Goal: Task Accomplishment & Management: Use online tool/utility

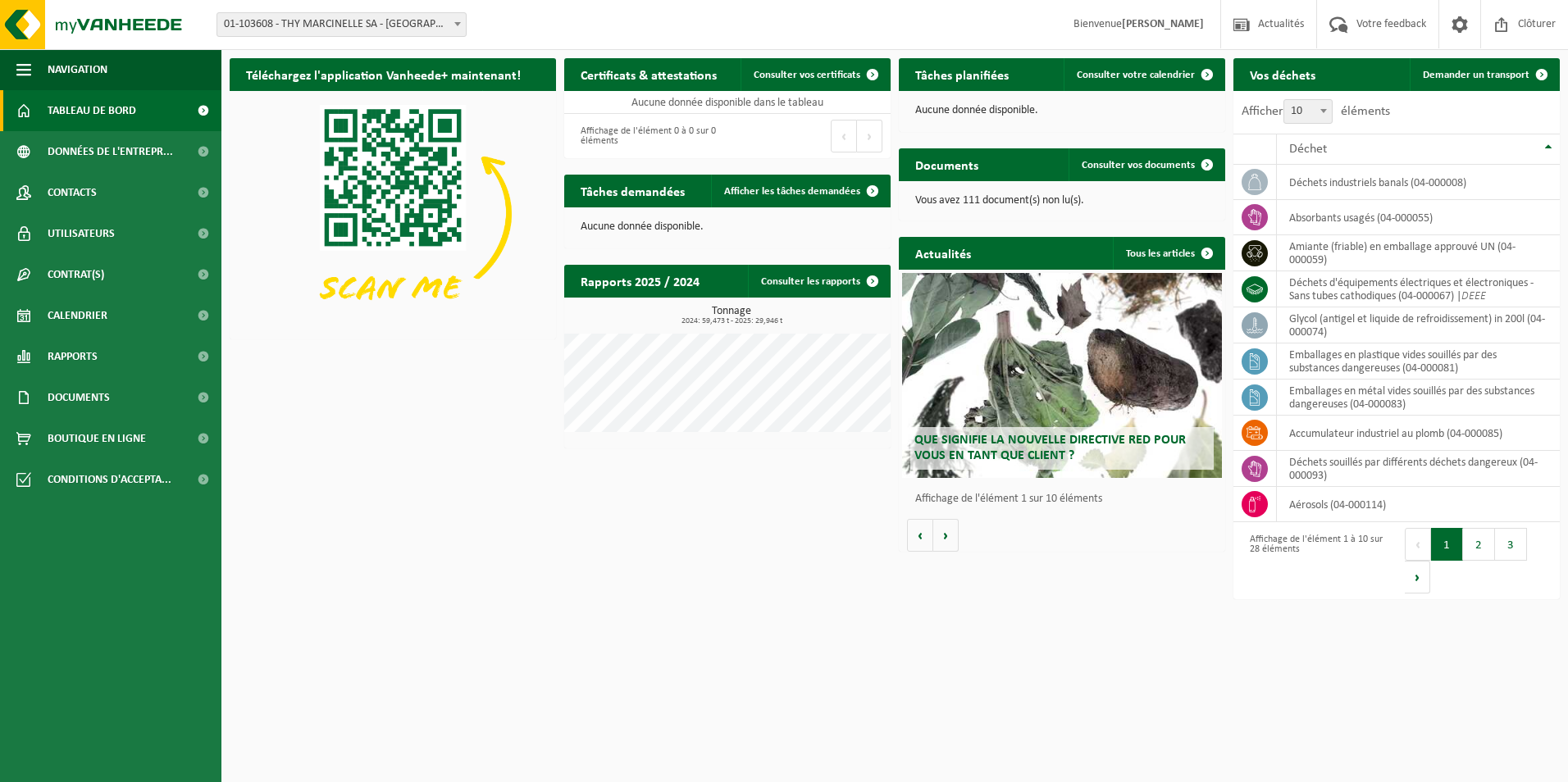
click at [450, 25] on span at bounding box center [458, 23] width 17 height 21
click at [808, 212] on div "Aucune donnée disponible." at bounding box center [728, 227] width 327 height 39
click at [811, 196] on span "Afficher les tâches demandées" at bounding box center [792, 192] width 136 height 11
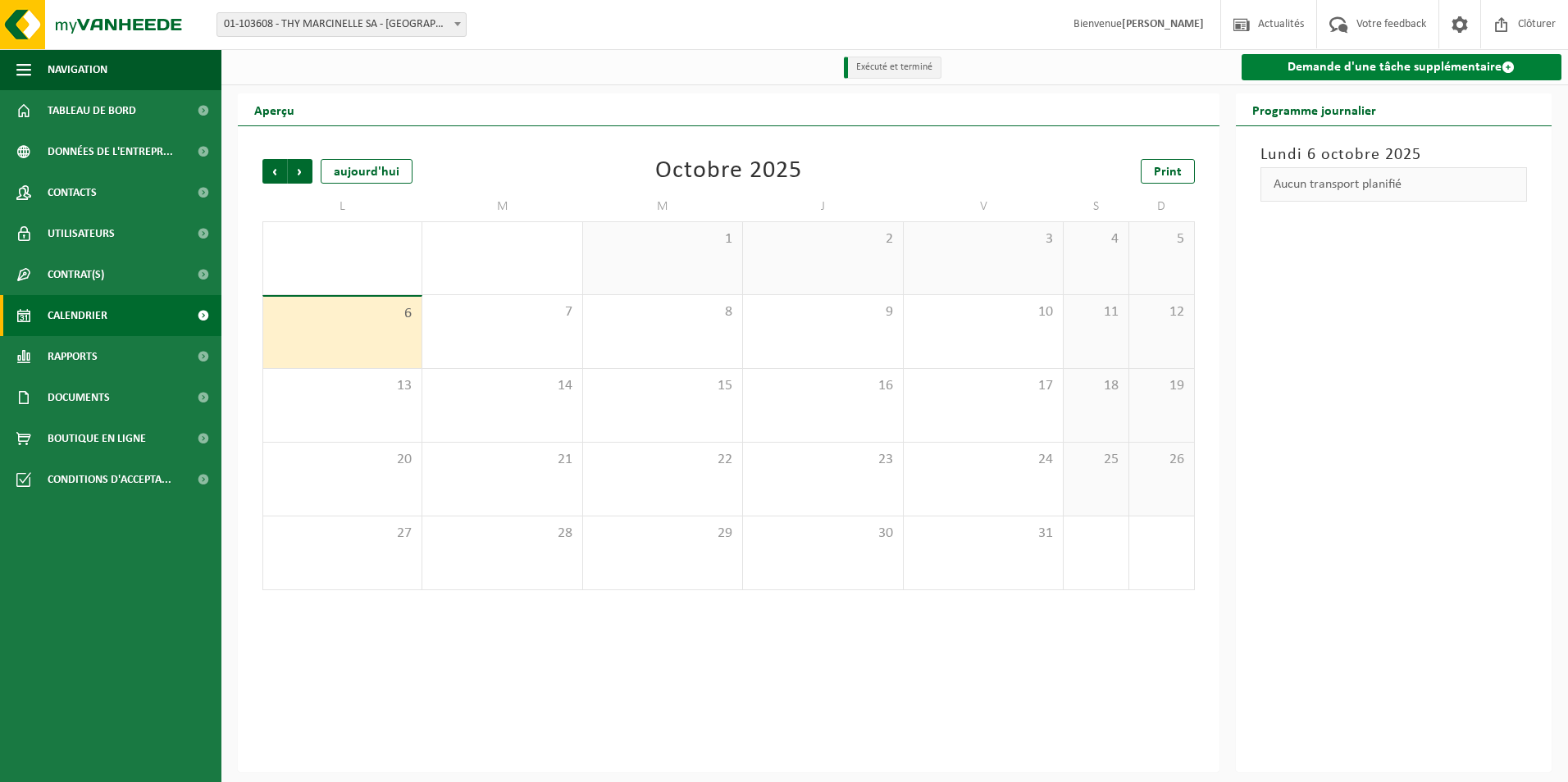
click at [1315, 75] on link "Demande d'une tâche supplémentaire" at bounding box center [1402, 67] width 320 height 27
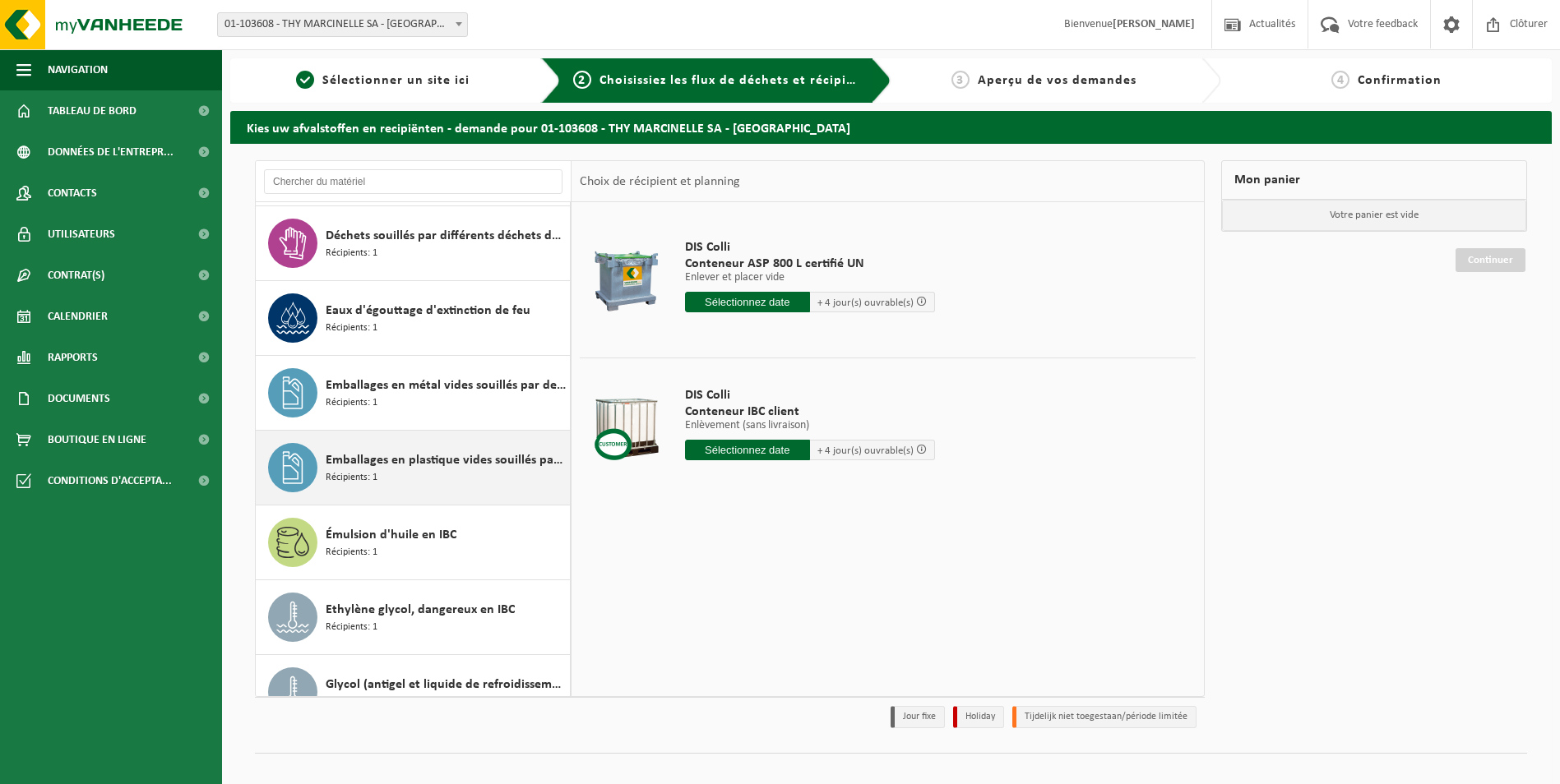
scroll to position [1191, 0]
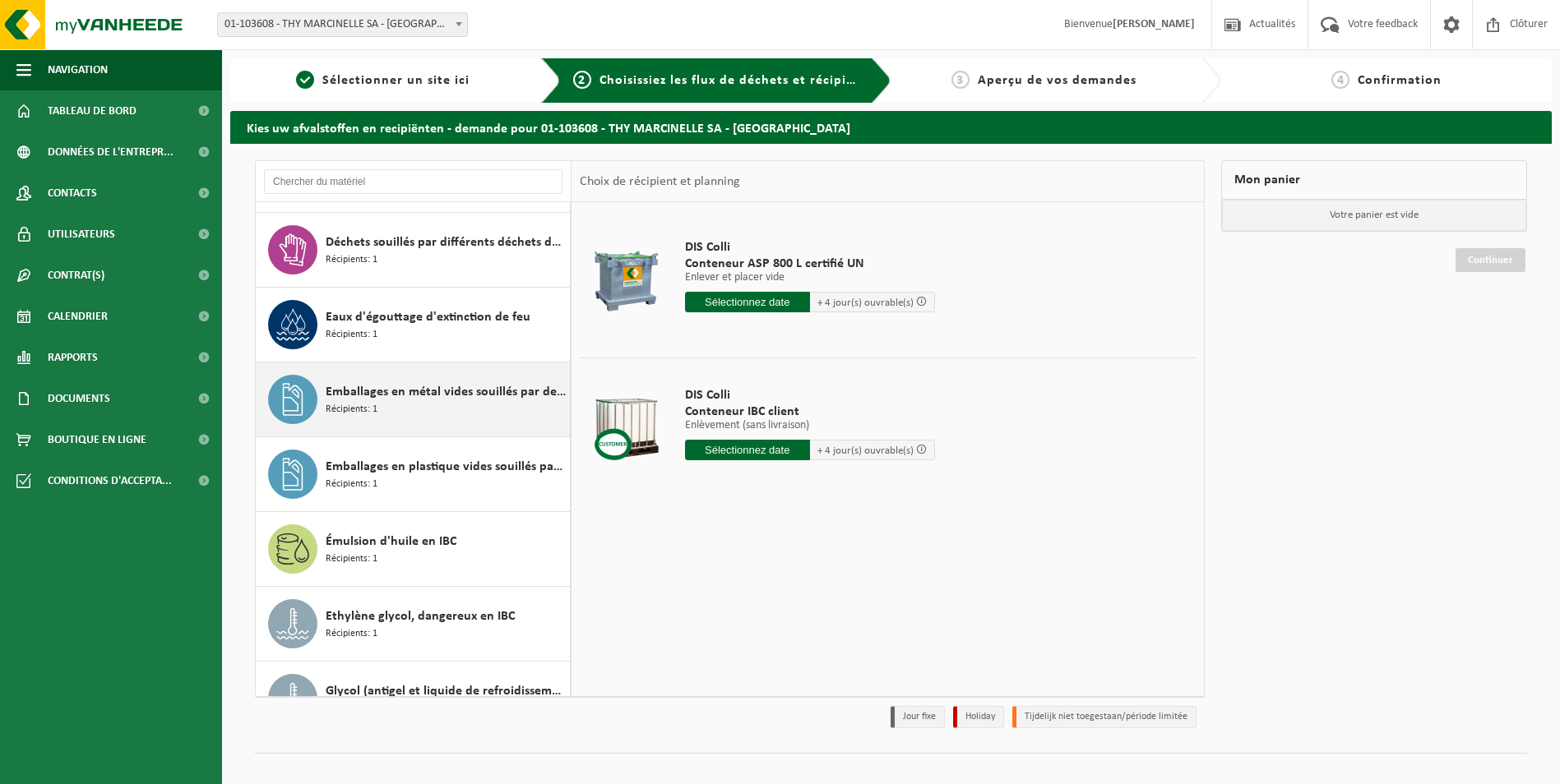
click at [353, 402] on span "Récipients: 1" at bounding box center [352, 409] width 52 height 16
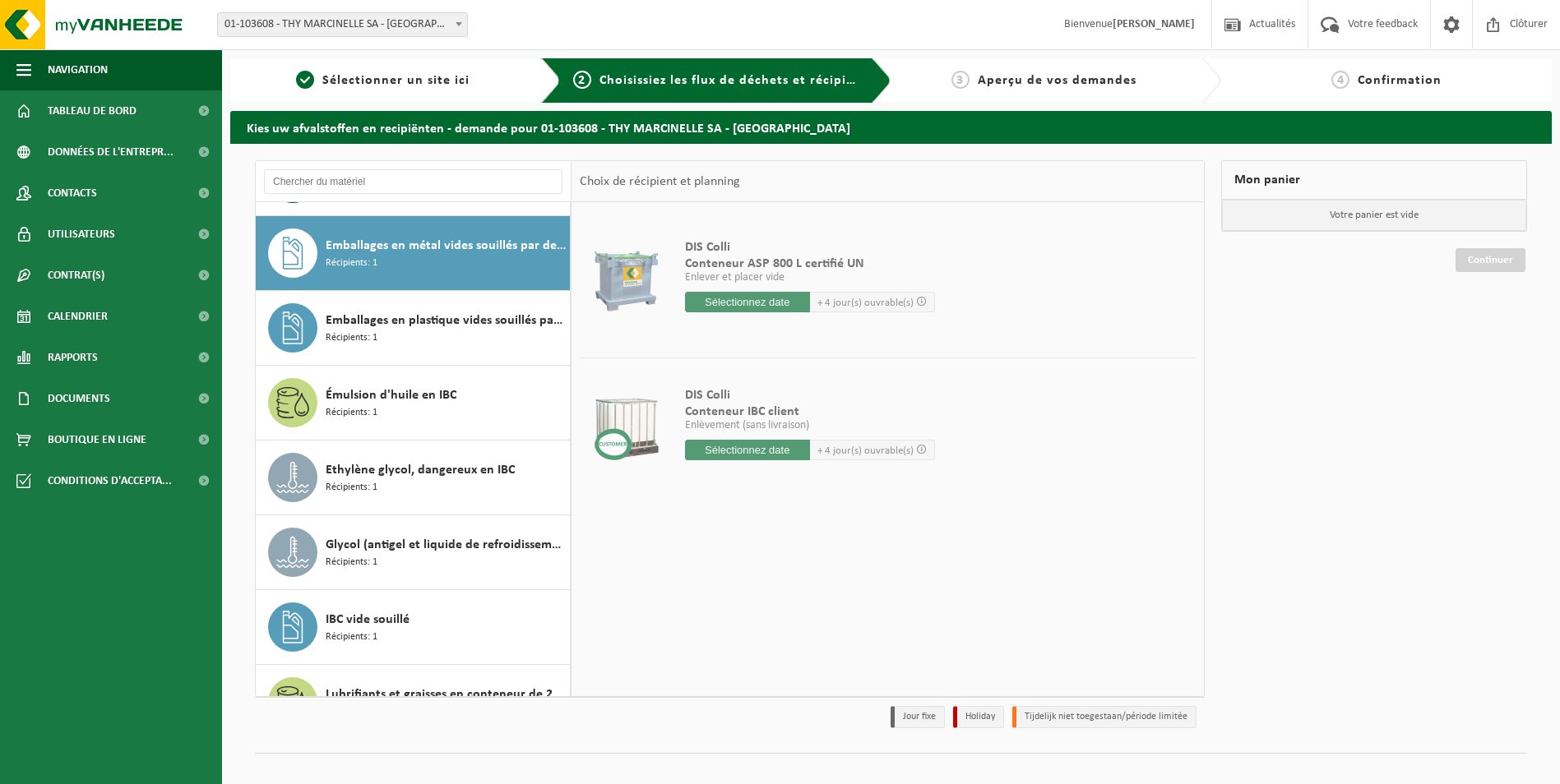
scroll to position [1348, 0]
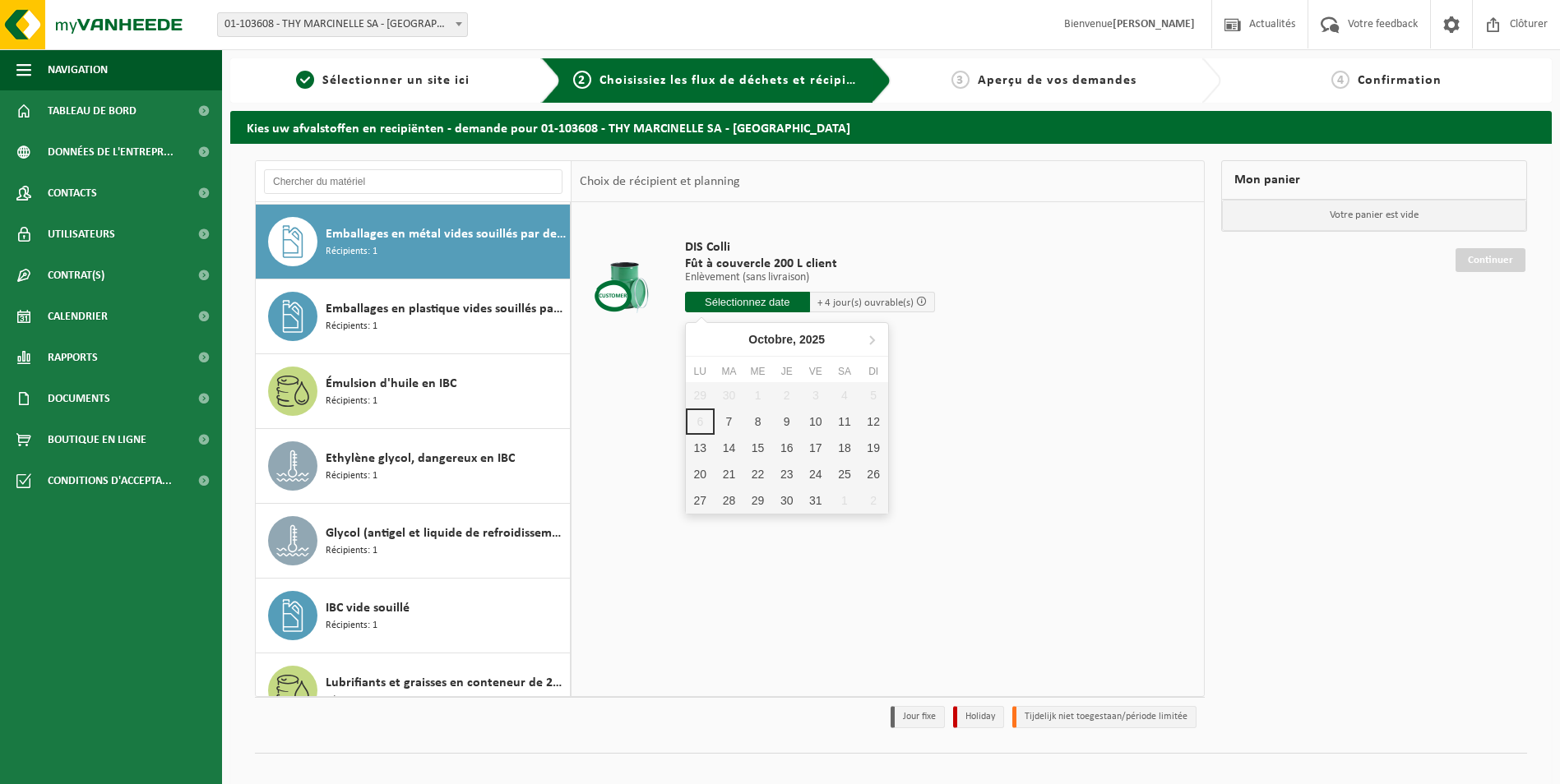
click at [724, 306] on input "text" at bounding box center [747, 302] width 125 height 20
click at [720, 444] on div "14" at bounding box center [728, 448] width 29 height 27
type input "à partir de 2025-10-14"
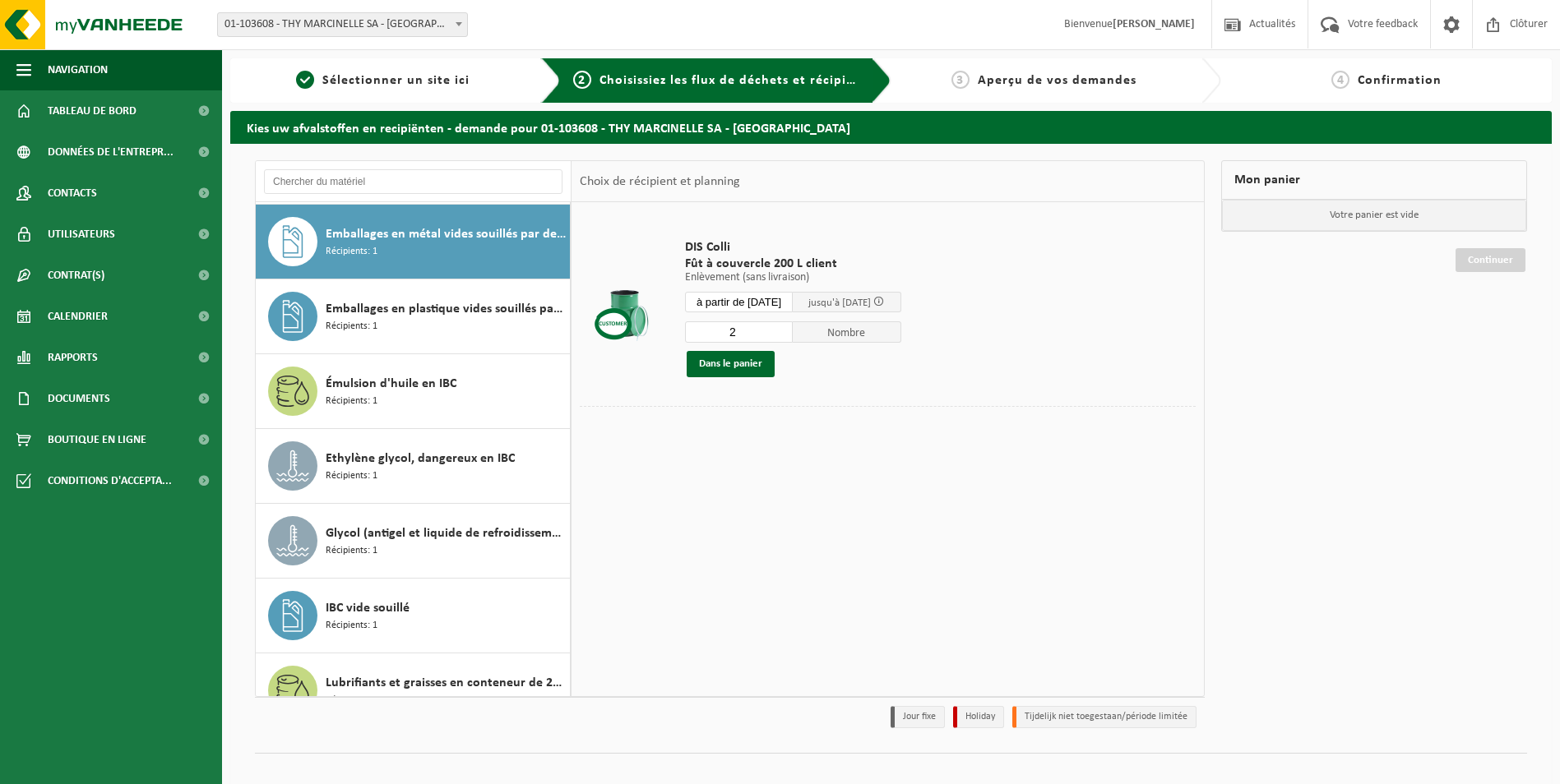
type input "2"
click at [793, 329] on input "2" at bounding box center [739, 331] width 109 height 21
click at [1049, 321] on td "DIS Colli Fût à couvercle 200 L client Enlèvement (sans livraison) Enlèvement (…" at bounding box center [934, 308] width 524 height 196
click at [741, 329] on input "2" at bounding box center [739, 331] width 109 height 21
type input "4"
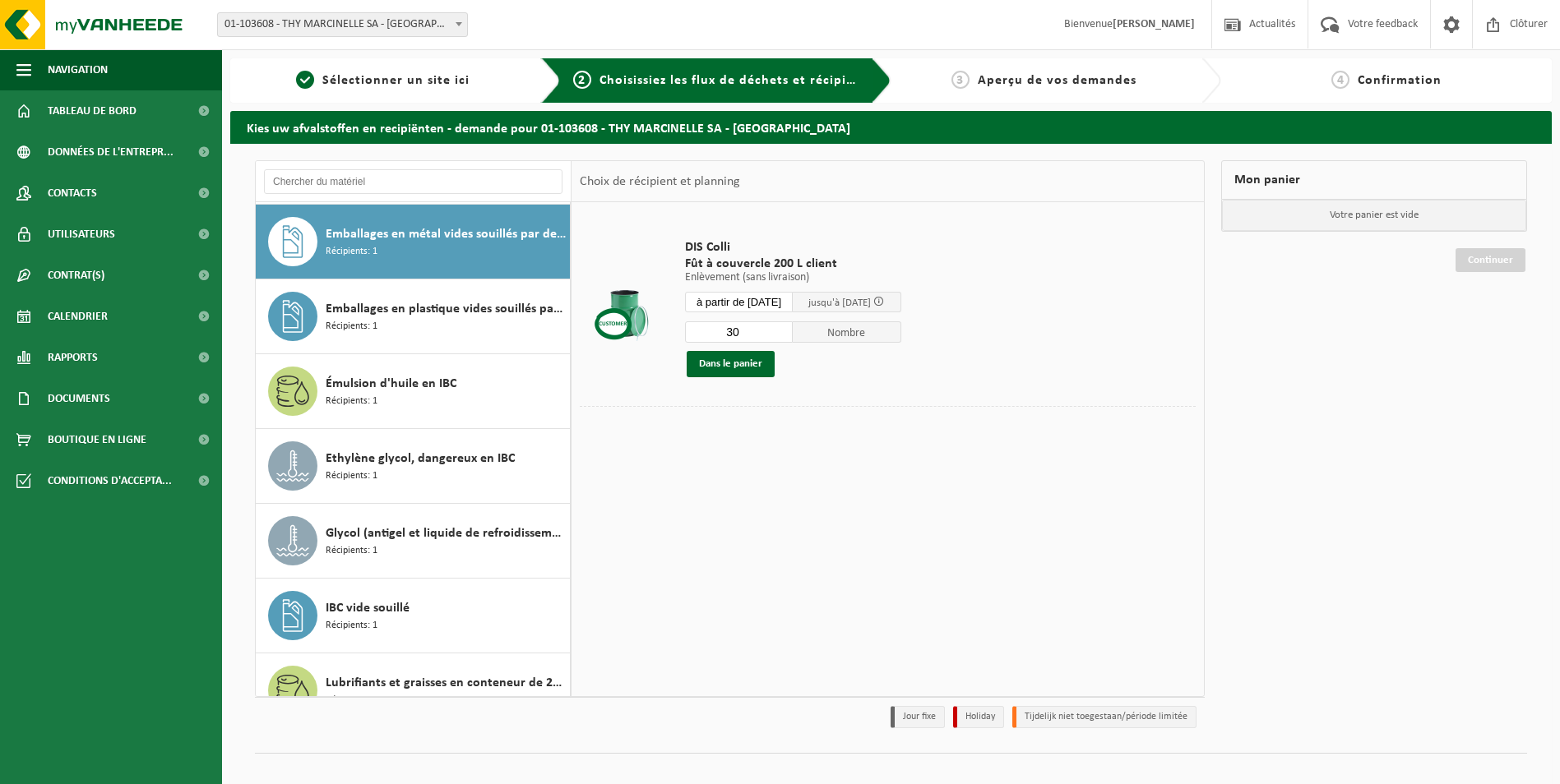
type input "3"
type input "40"
click at [884, 336] on span "Nombre" at bounding box center [847, 331] width 109 height 21
click at [759, 368] on button "Dans le panier" at bounding box center [731, 364] width 88 height 27
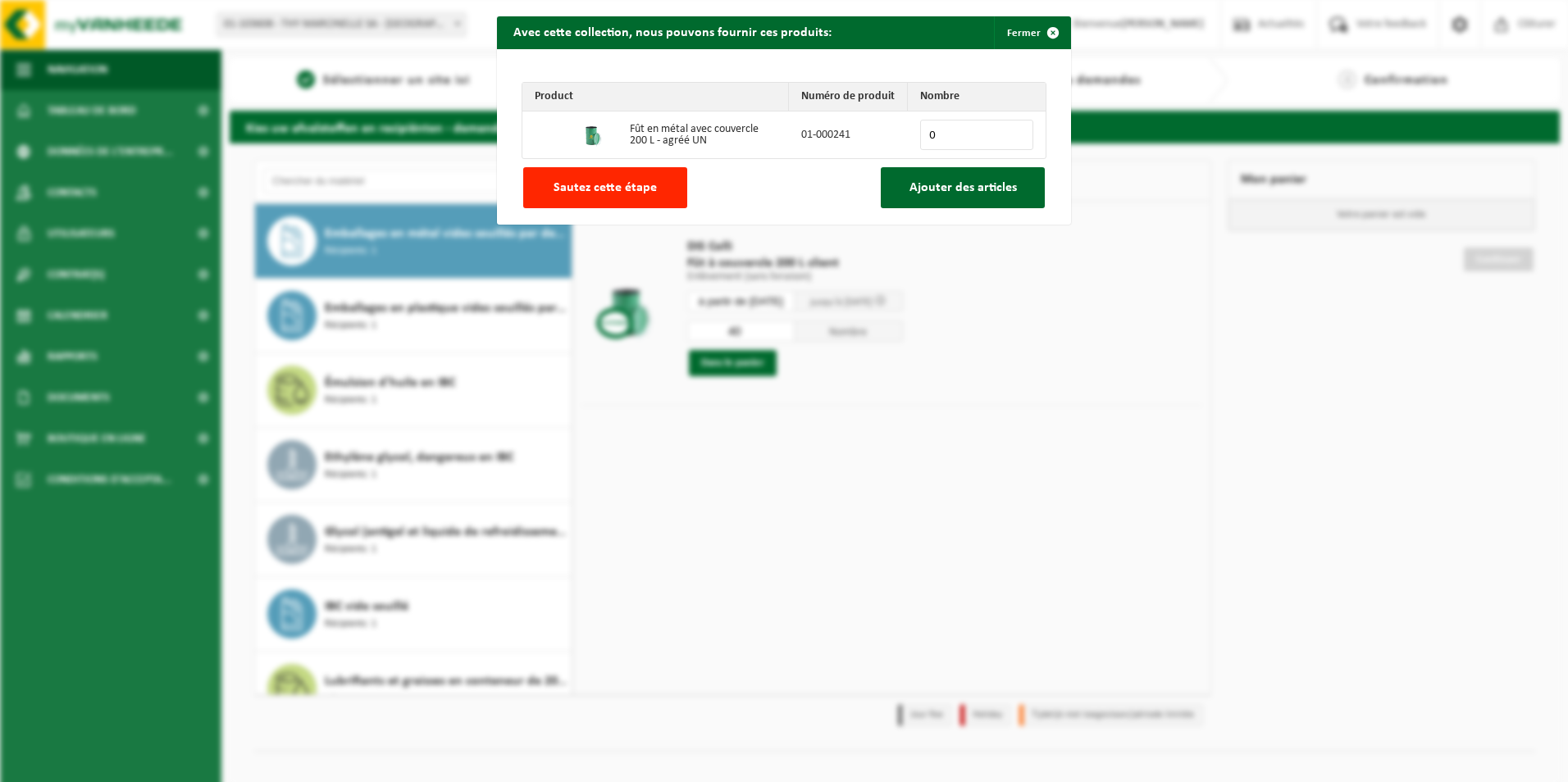
click at [943, 136] on input "0" at bounding box center [976, 134] width 113 height 30
type input "0"
click at [613, 191] on span "Sautez cette étape" at bounding box center [605, 187] width 104 height 13
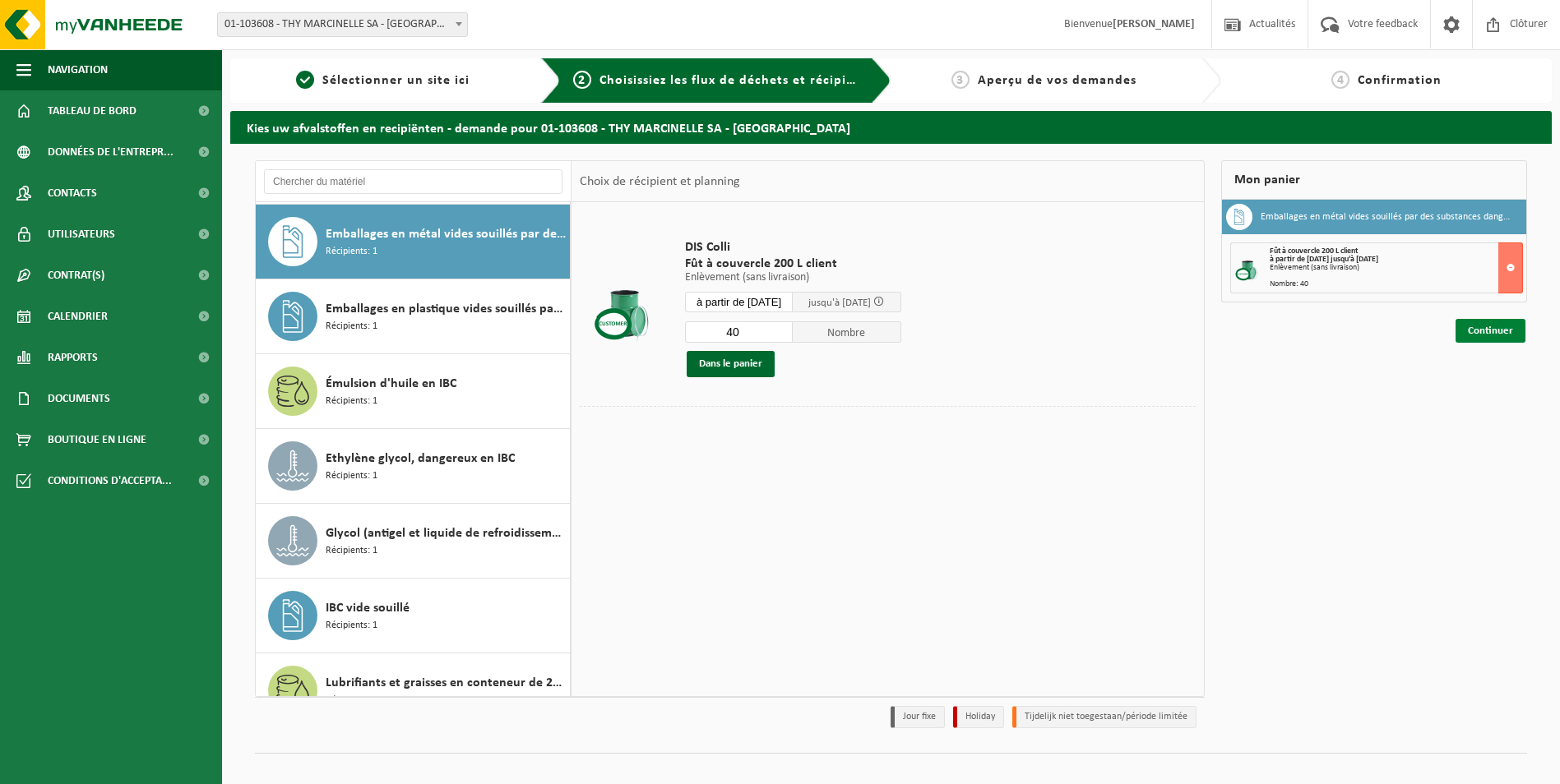
click at [1495, 331] on link "Continuer" at bounding box center [1490, 331] width 70 height 24
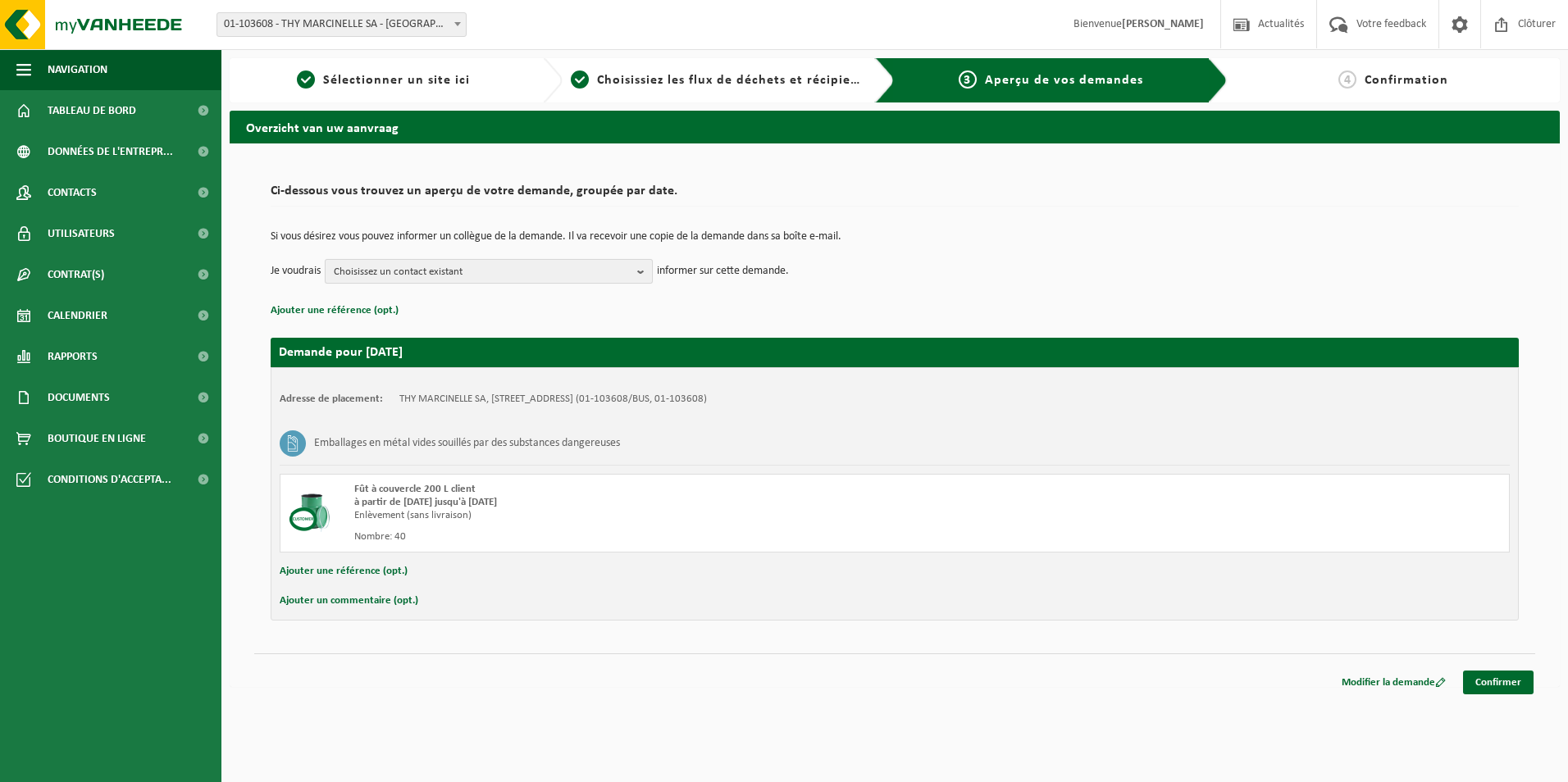
click at [626, 274] on span "Choisissez un contact existant" at bounding box center [482, 272] width 297 height 25
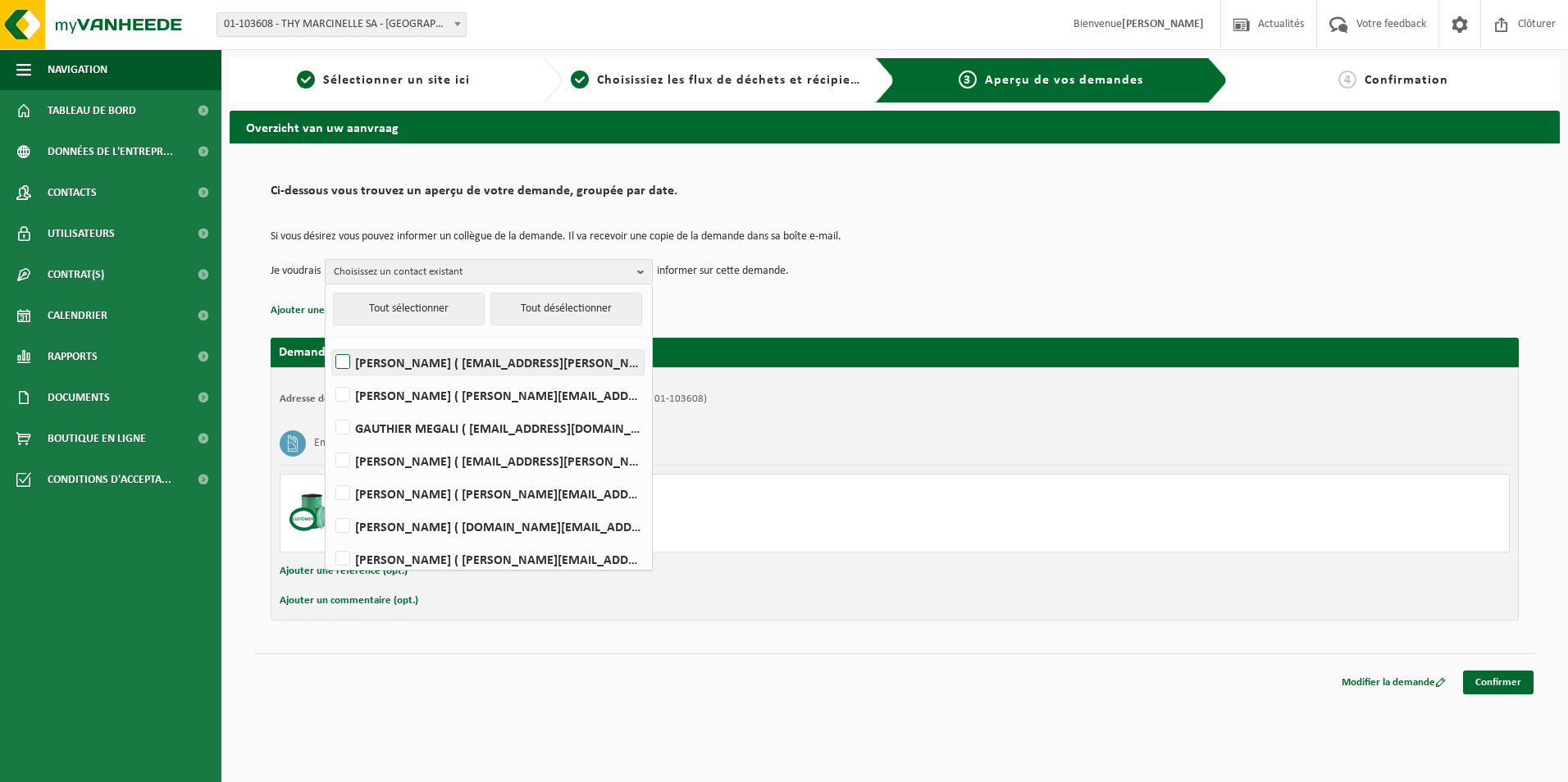
click at [342, 360] on label "PABEL BAUTISTA CASTILLO ( pabel.bautista@rivagroup.com )" at bounding box center [488, 363] width 312 height 25
click at [330, 342] on input "PABEL BAUTISTA CASTILLO ( pabel.bautista@rivagroup.com )" at bounding box center [329, 341] width 1 height 1
checkbox input "true"
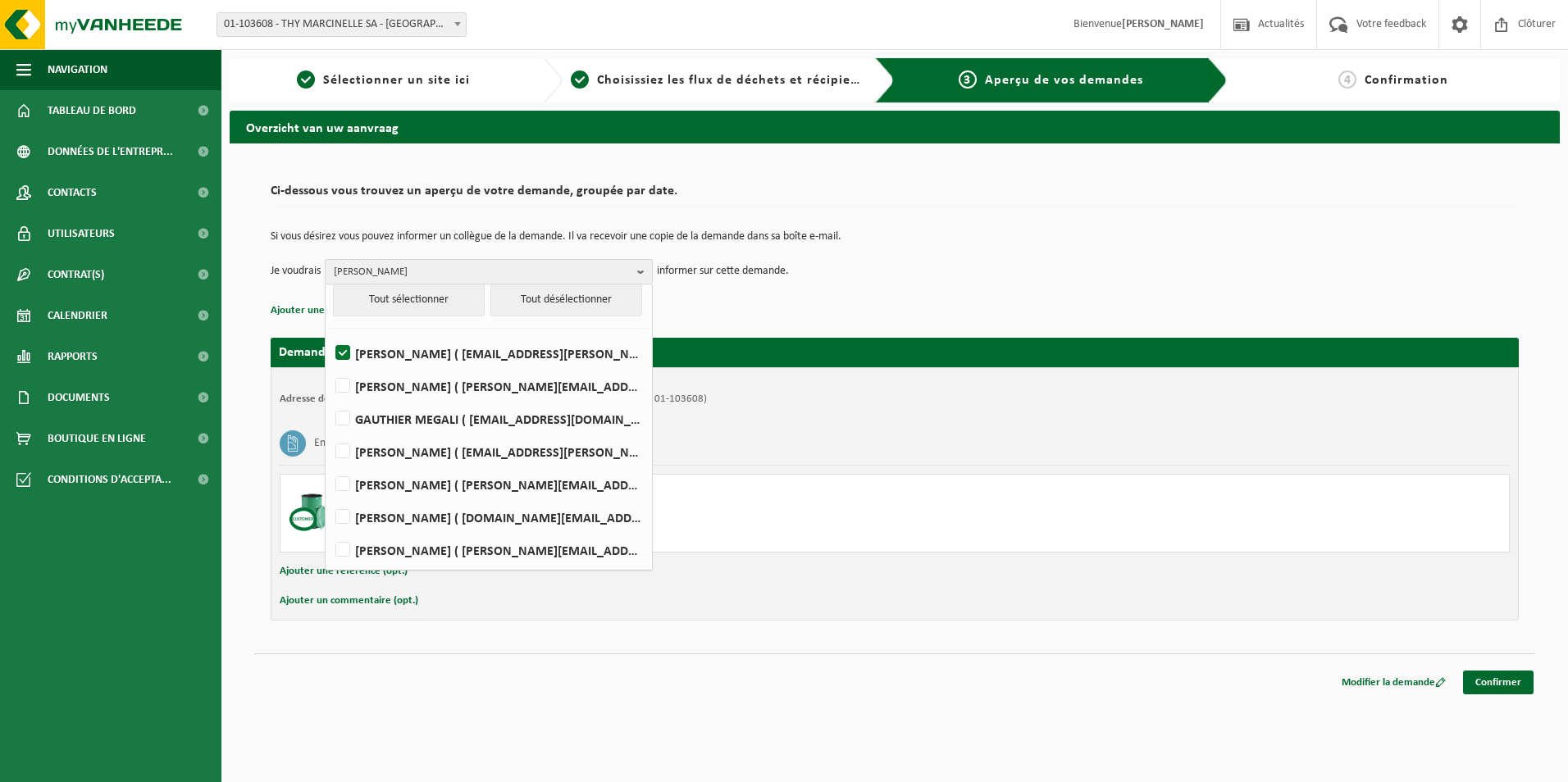
click at [967, 279] on td "Je voudrais PABEL BAUTISTA CASTILLO Tout sélectionner Tout désélectionner PABEL…" at bounding box center [895, 271] width 1249 height 25
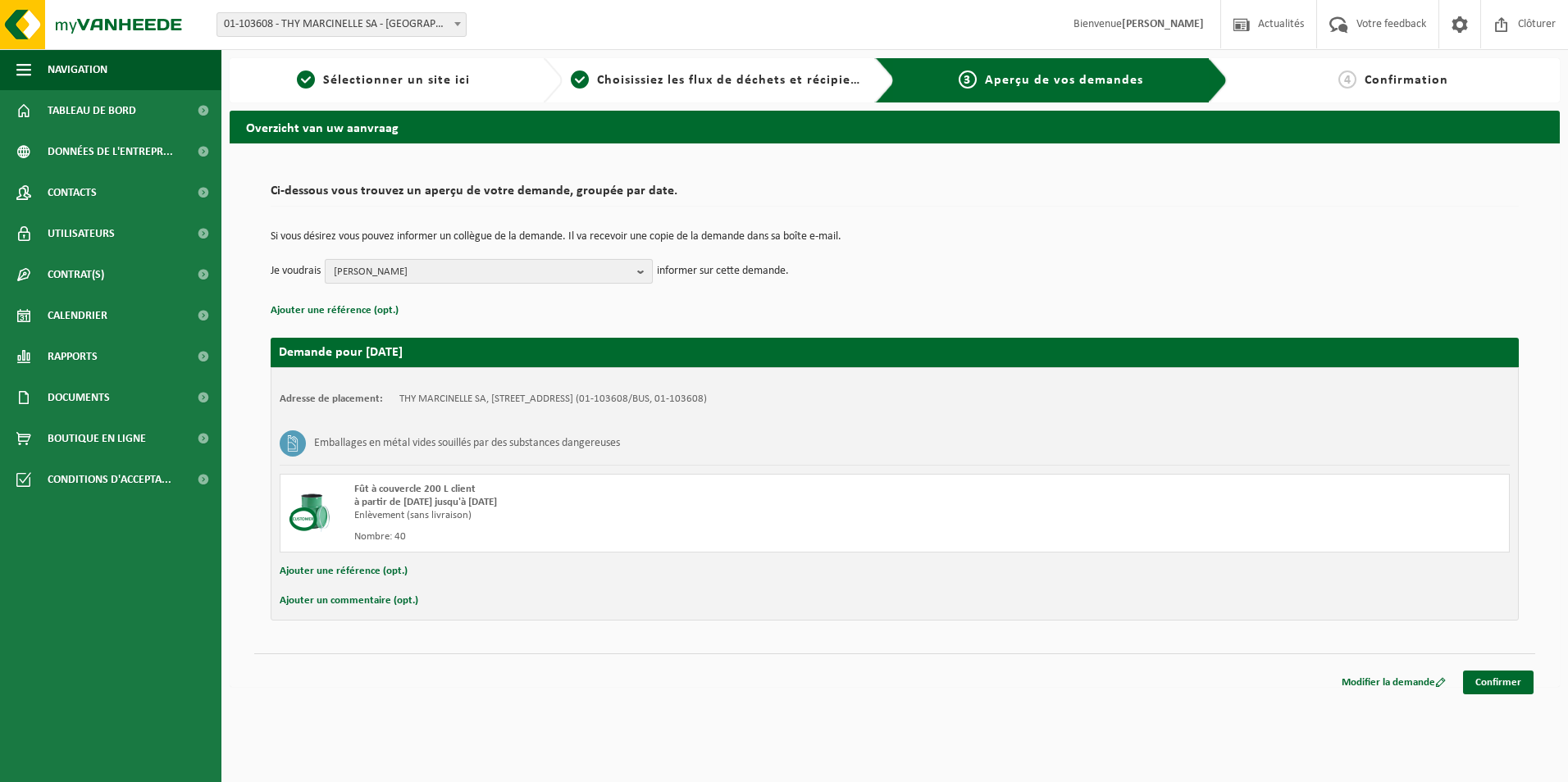
click at [641, 281] on b "button" at bounding box center [644, 271] width 15 height 23
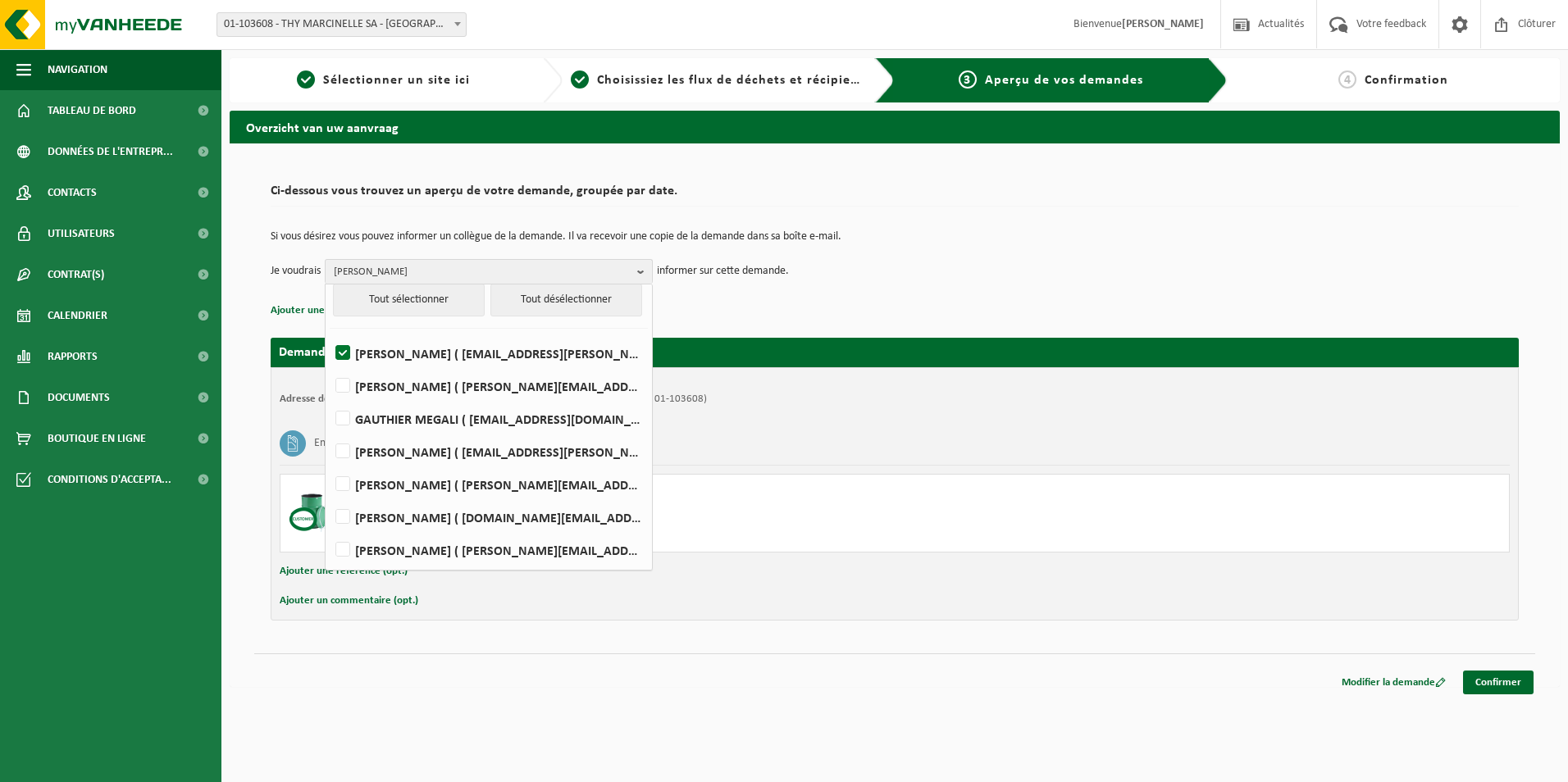
click at [1056, 303] on p "Ajouter une référence (opt.)" at bounding box center [895, 310] width 1249 height 21
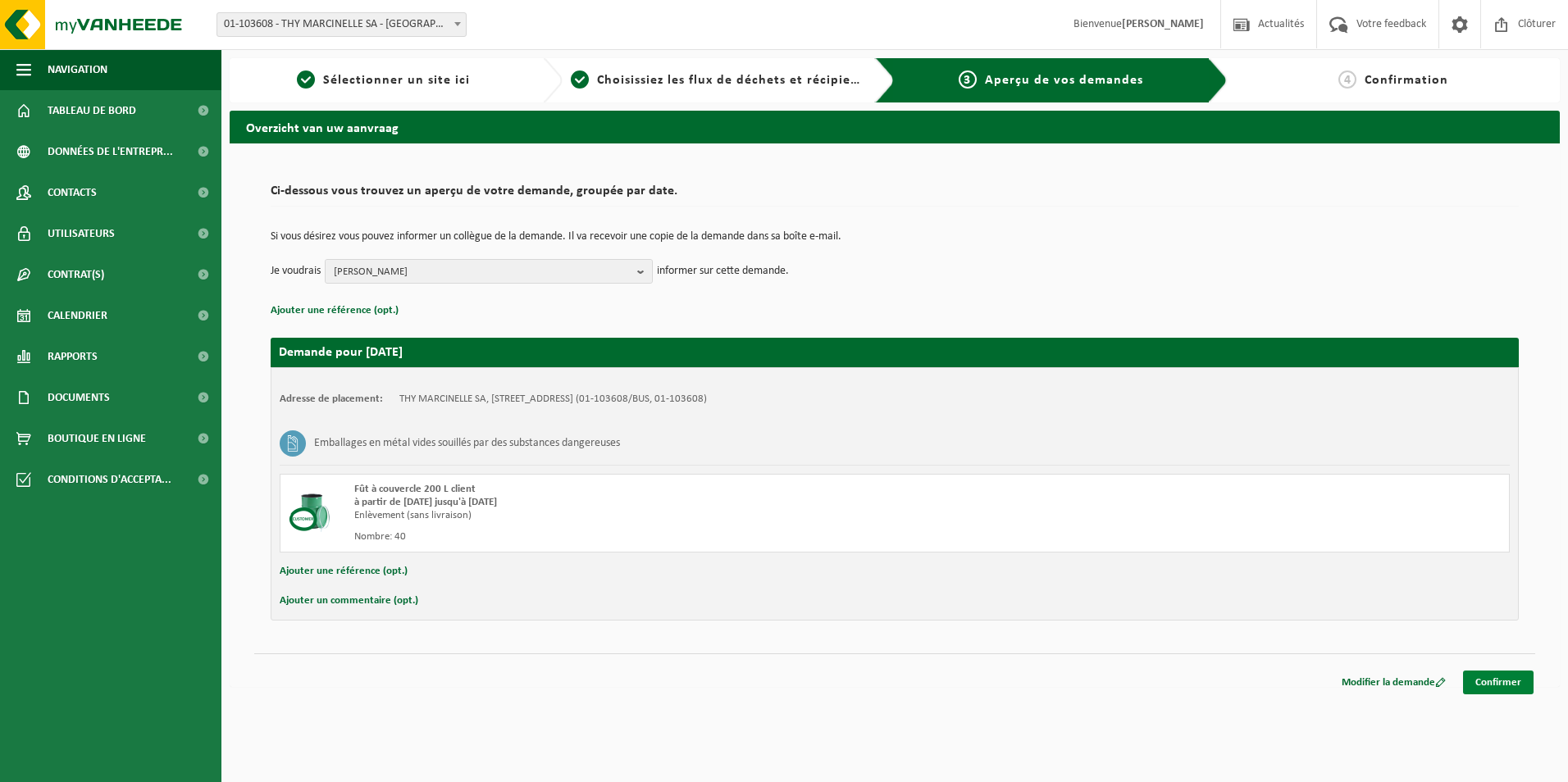
click at [1474, 678] on link "Confirmer" at bounding box center [1498, 683] width 71 height 24
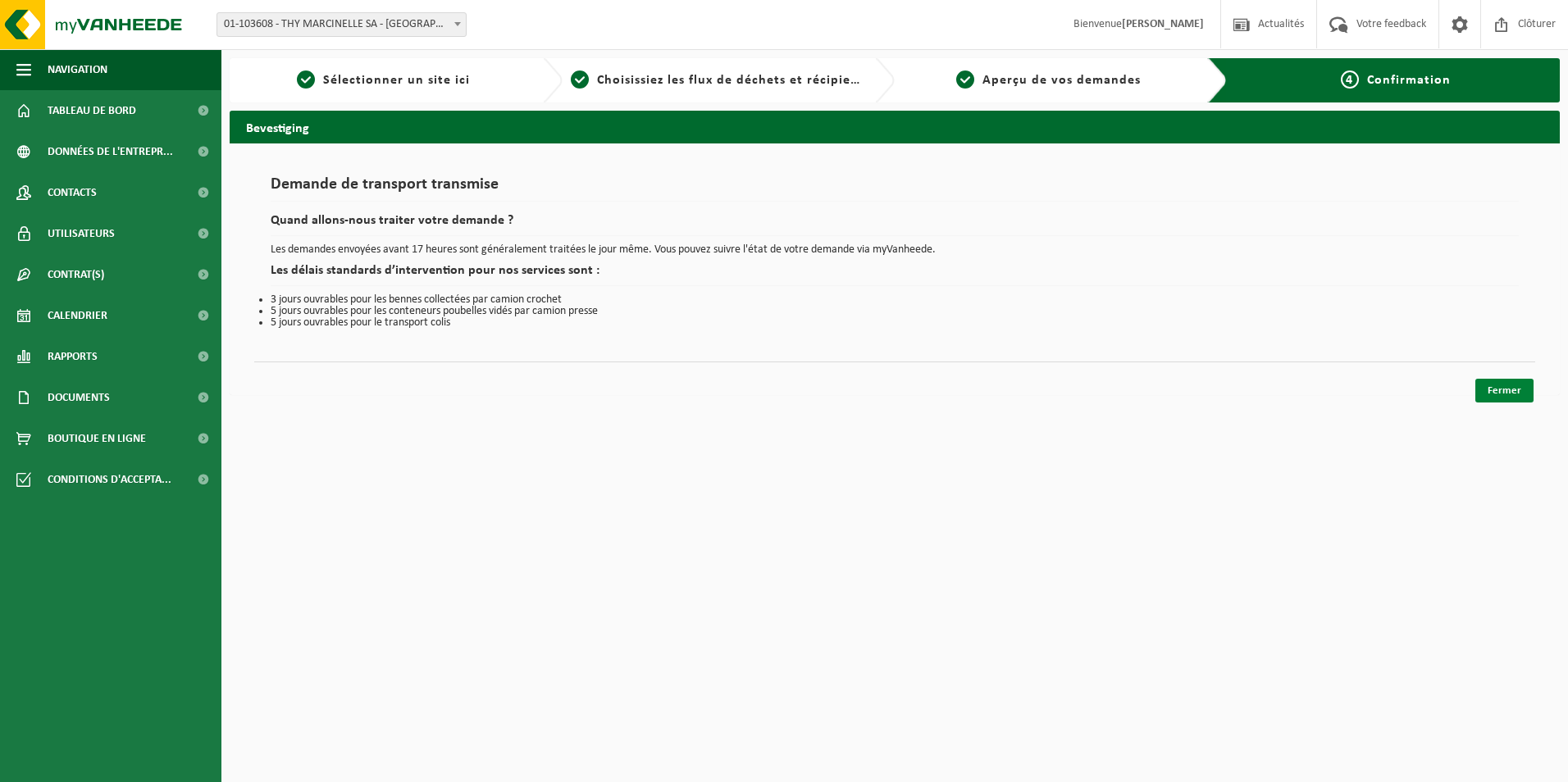
click at [1513, 395] on link "Fermer" at bounding box center [1504, 391] width 58 height 24
